Goal: Transaction & Acquisition: Purchase product/service

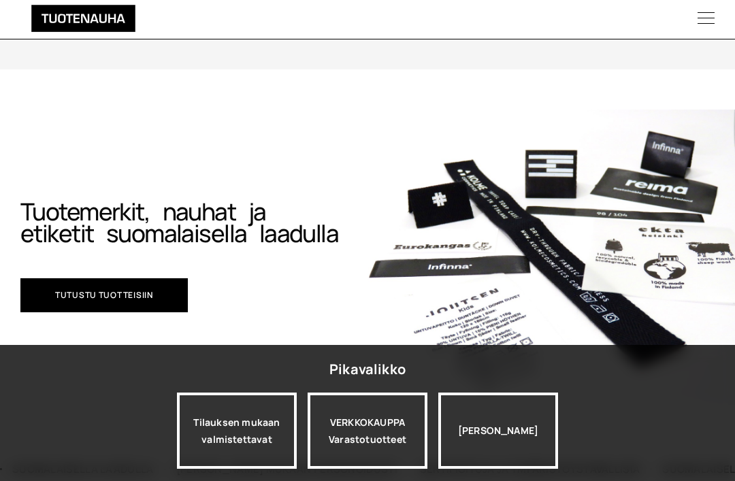
scroll to position [70, 0]
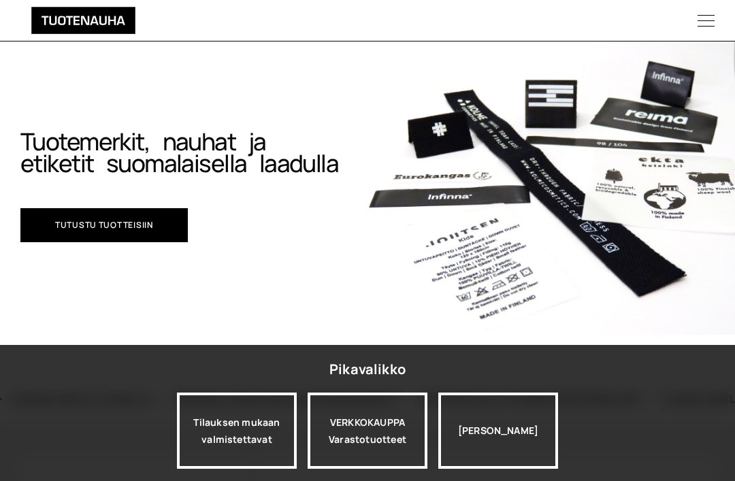
click at [129, 220] on link "Tutustu tuotteisiin" at bounding box center [103, 225] width 167 height 34
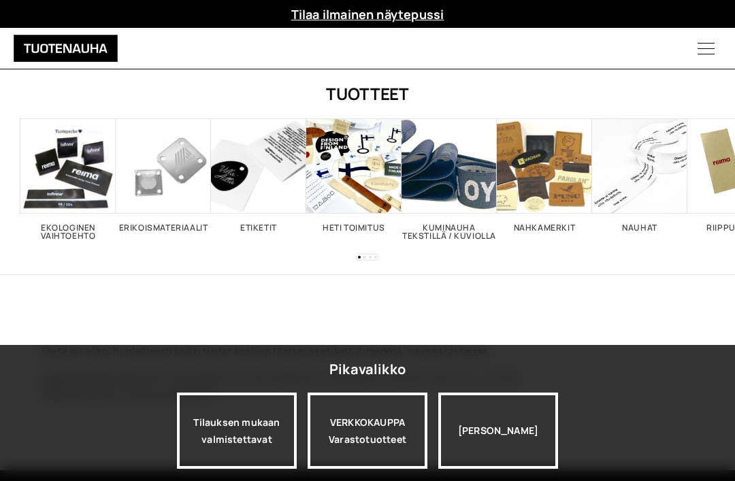
click at [180, 219] on link "Erikoismateriaalit 1" at bounding box center [163, 175] width 95 height 114
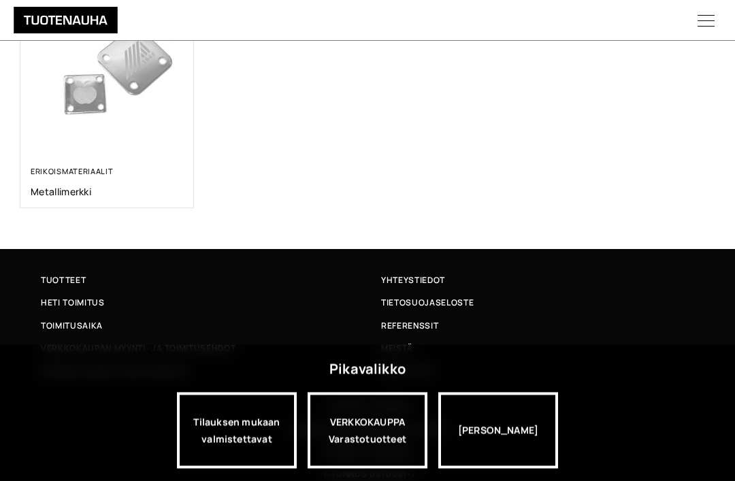
scroll to position [329, 0]
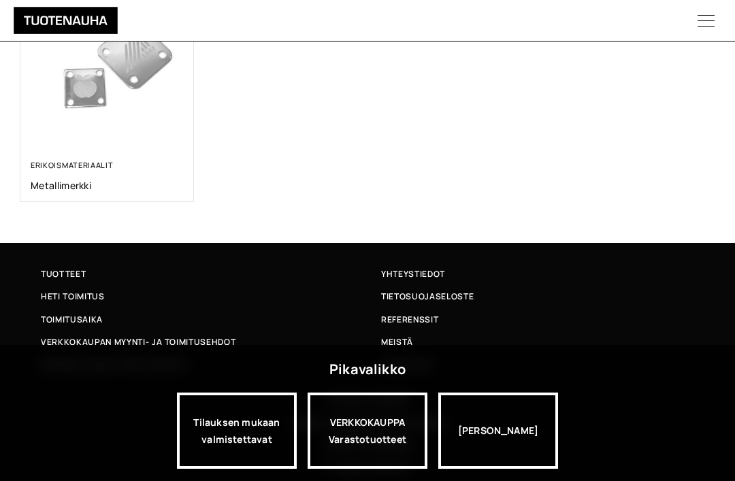
click at [75, 167] on link "Erikoismateriaalit" at bounding box center [72, 165] width 82 height 10
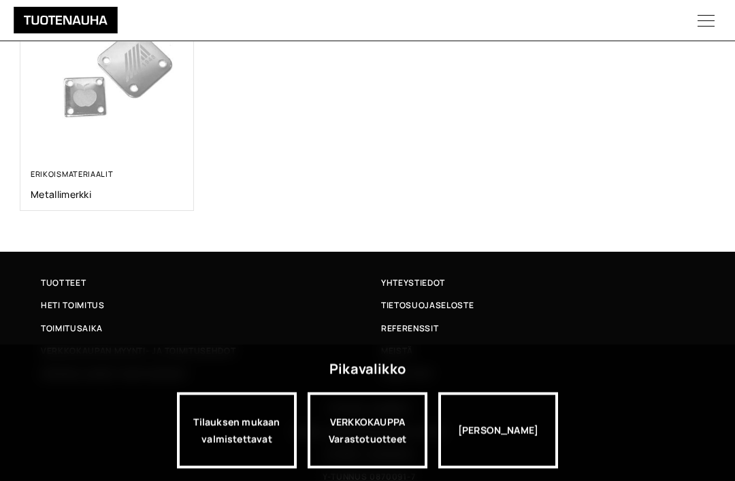
scroll to position [329, 0]
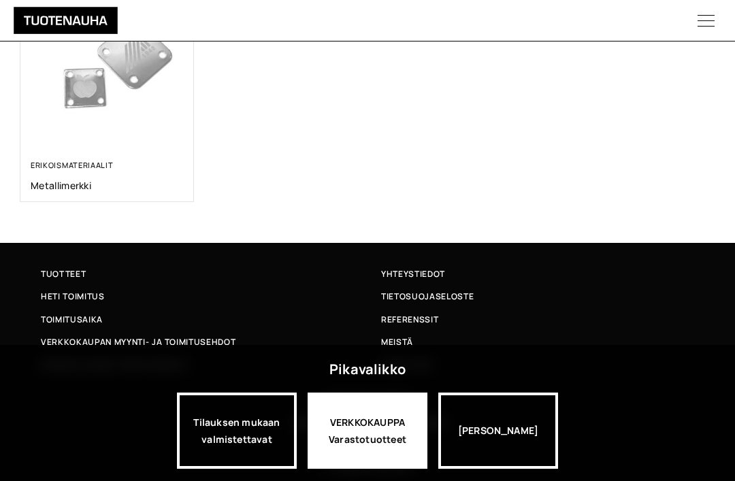
click at [367, 469] on div "VERKKOKAUPPA Varastotuotteet" at bounding box center [368, 431] width 120 height 76
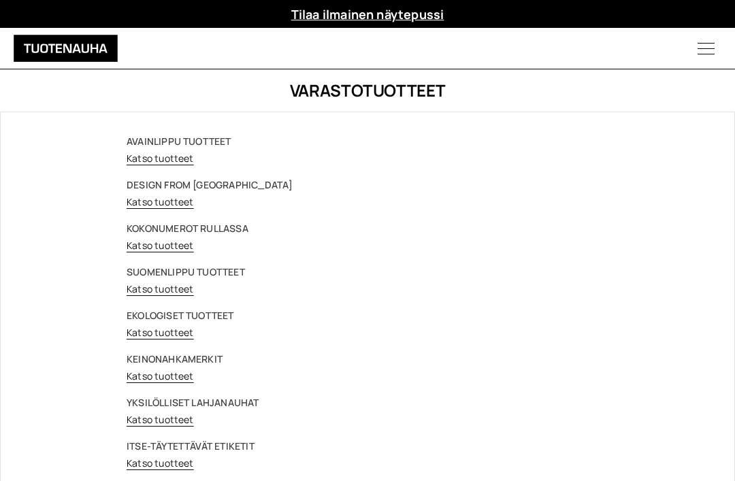
click at [204, 190] on strong "DESIGN FROM FINLAND" at bounding box center [210, 184] width 166 height 13
click at [182, 208] on link "Katso tuotteet" at bounding box center [160, 201] width 67 height 13
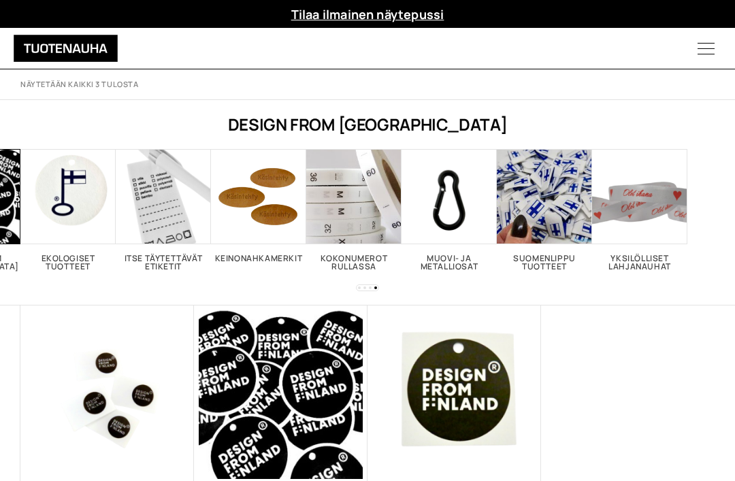
click at [460, 259] on h2 "Muovi- ja metalliosat 17" at bounding box center [449, 263] width 95 height 16
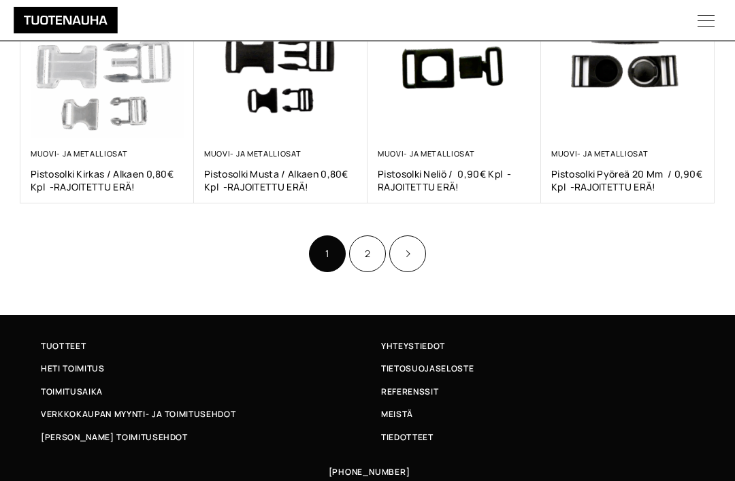
scroll to position [826, 0]
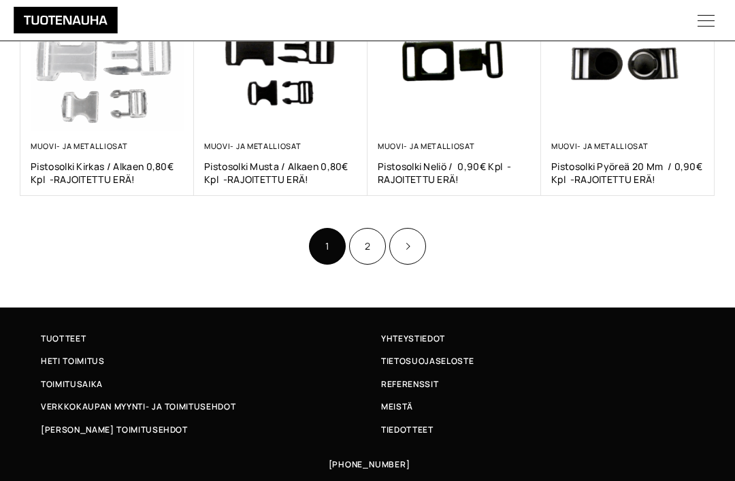
click at [367, 241] on link "2" at bounding box center [367, 247] width 37 height 37
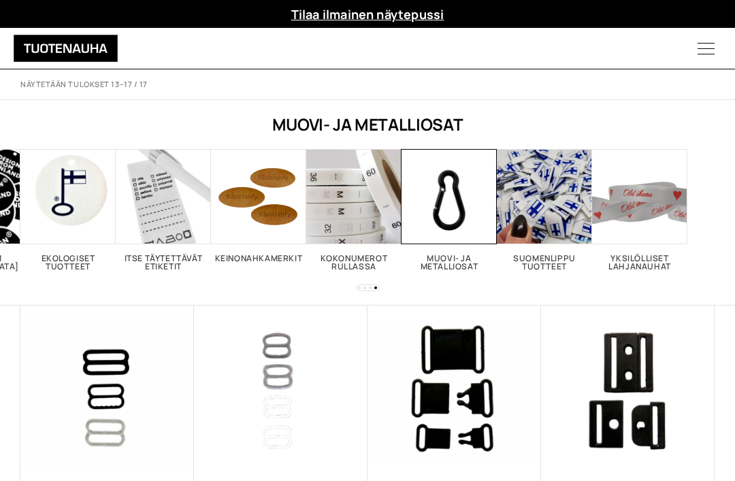
click at [275, 207] on span "Visit product category Keinonahkamerkit" at bounding box center [258, 196] width 95 height 95
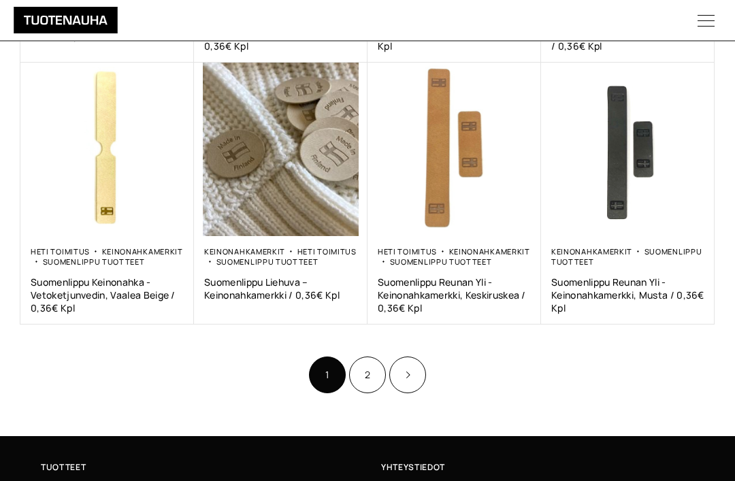
scroll to position [757, 0]
click at [373, 364] on link "2" at bounding box center [367, 375] width 37 height 37
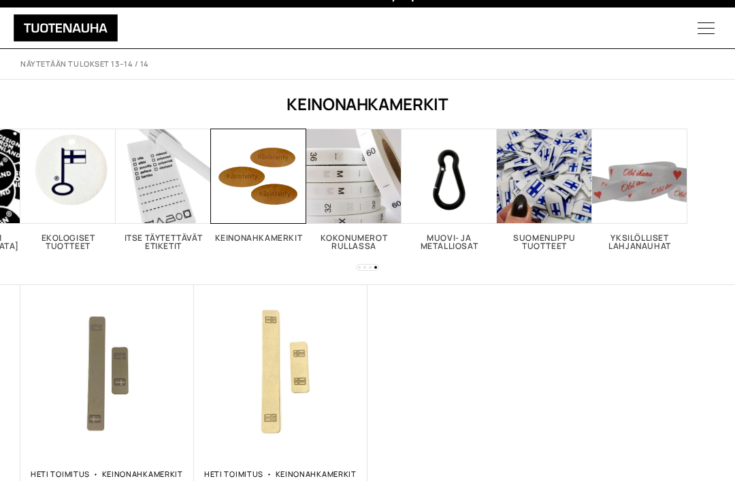
scroll to position [20, 0]
click at [557, 186] on span "Visit product category Suomenlippu tuotteet" at bounding box center [544, 176] width 95 height 95
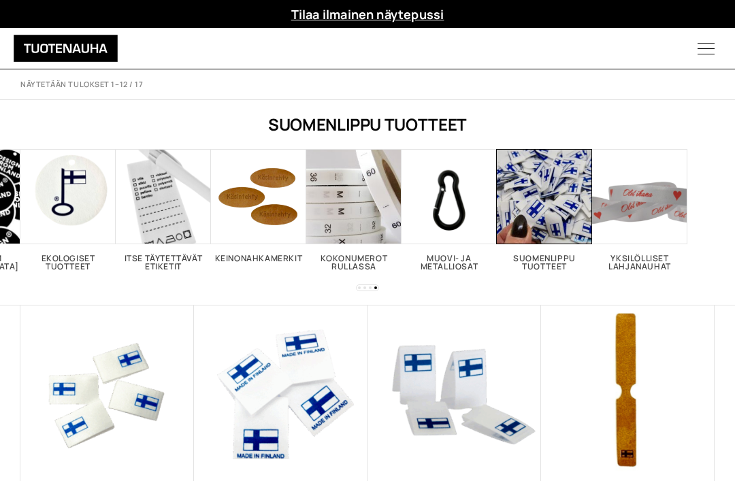
click at [532, 321] on img at bounding box center [455, 393] width 174 height 174
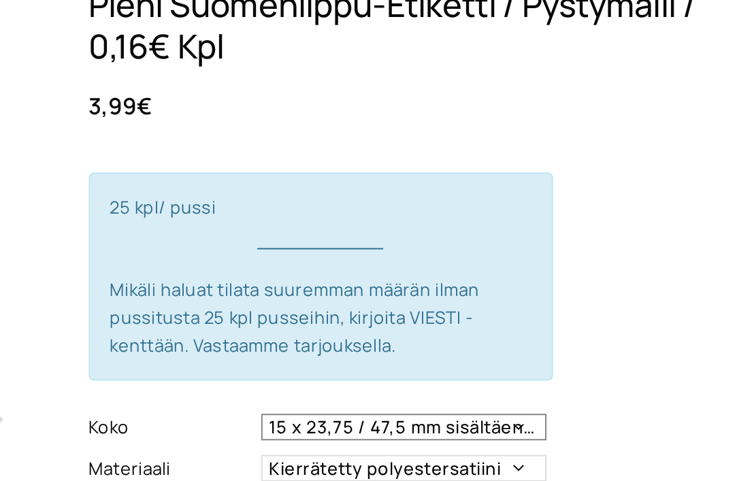
click at [474, 306] on select "15 x 23,75 / 47,5 mm sisältäen saumanvaran" at bounding box center [547, 313] width 146 height 14
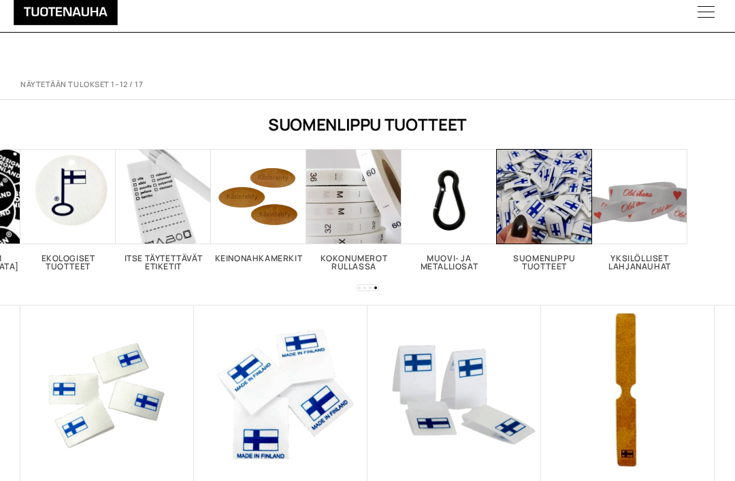
scroll to position [141, 0]
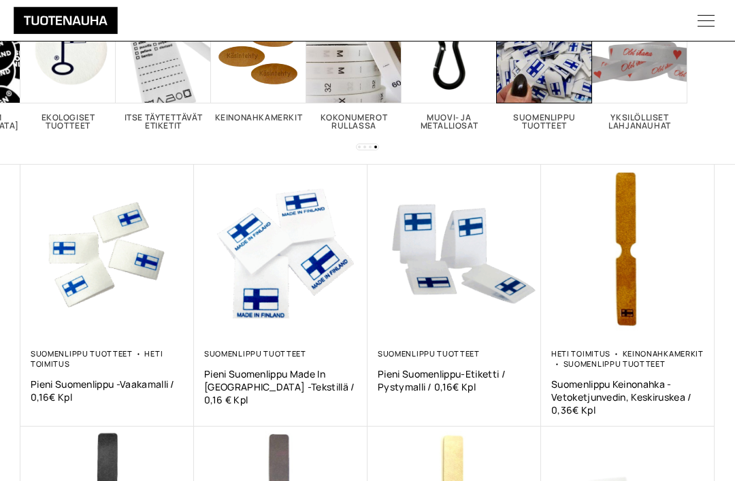
click at [295, 267] on img at bounding box center [281, 252] width 174 height 174
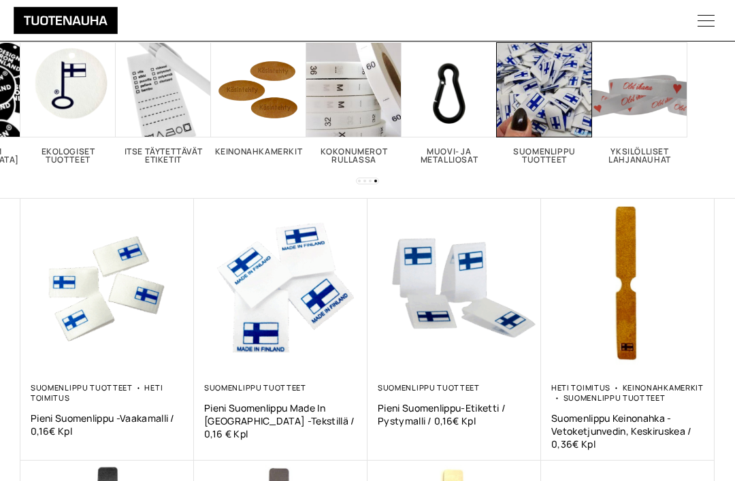
scroll to position [106, 0]
